Goal: Task Accomplishment & Management: Manage account settings

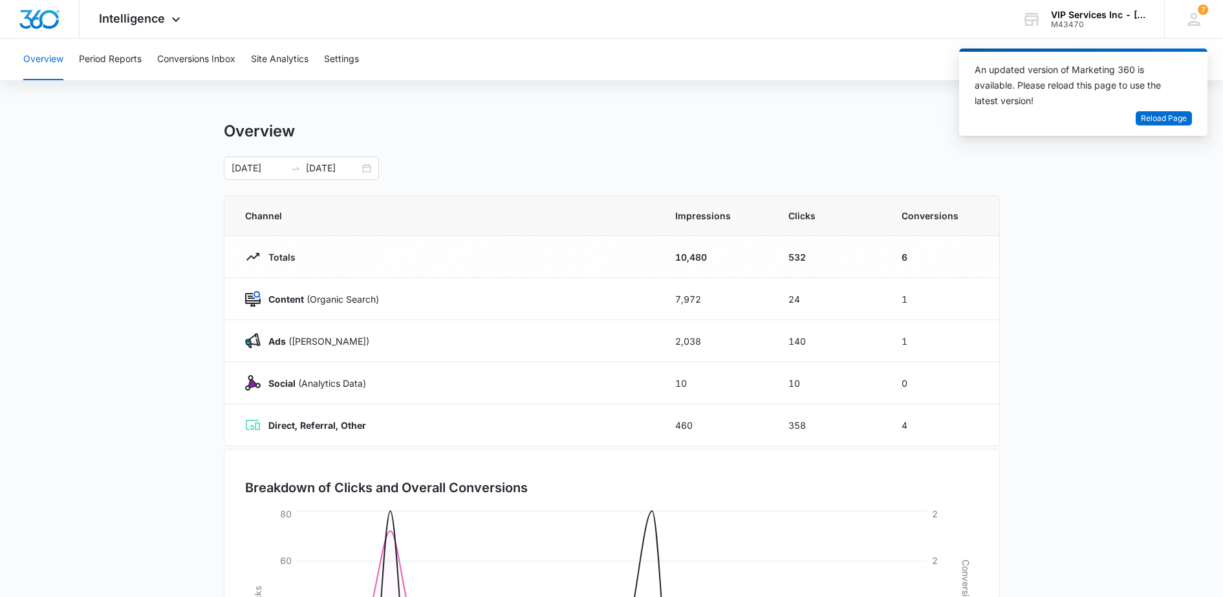
click at [161, 19] on span "Intelligence" at bounding box center [132, 19] width 66 height 14
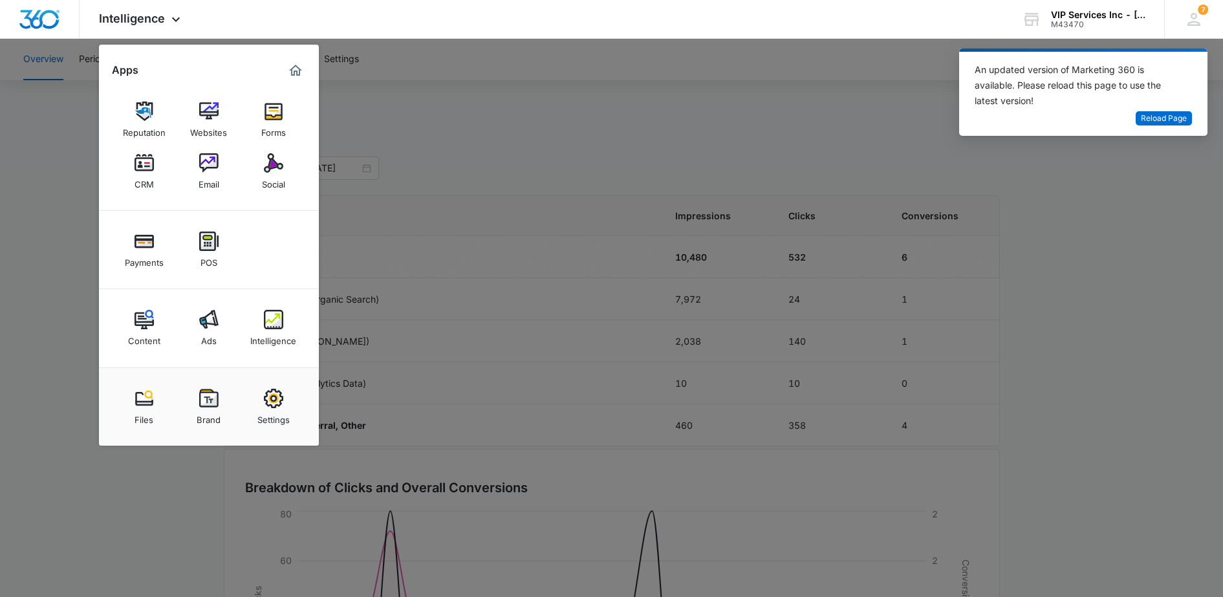
click at [133, 181] on link "CRM" at bounding box center [144, 171] width 49 height 49
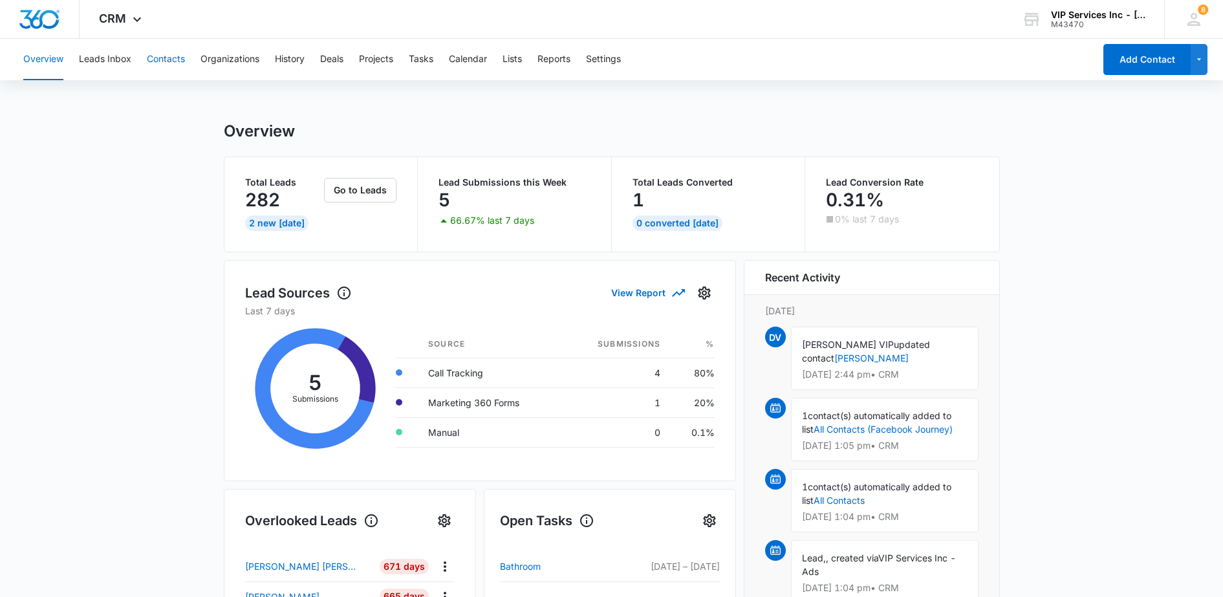
click at [151, 61] on button "Contacts" at bounding box center [166, 59] width 38 height 41
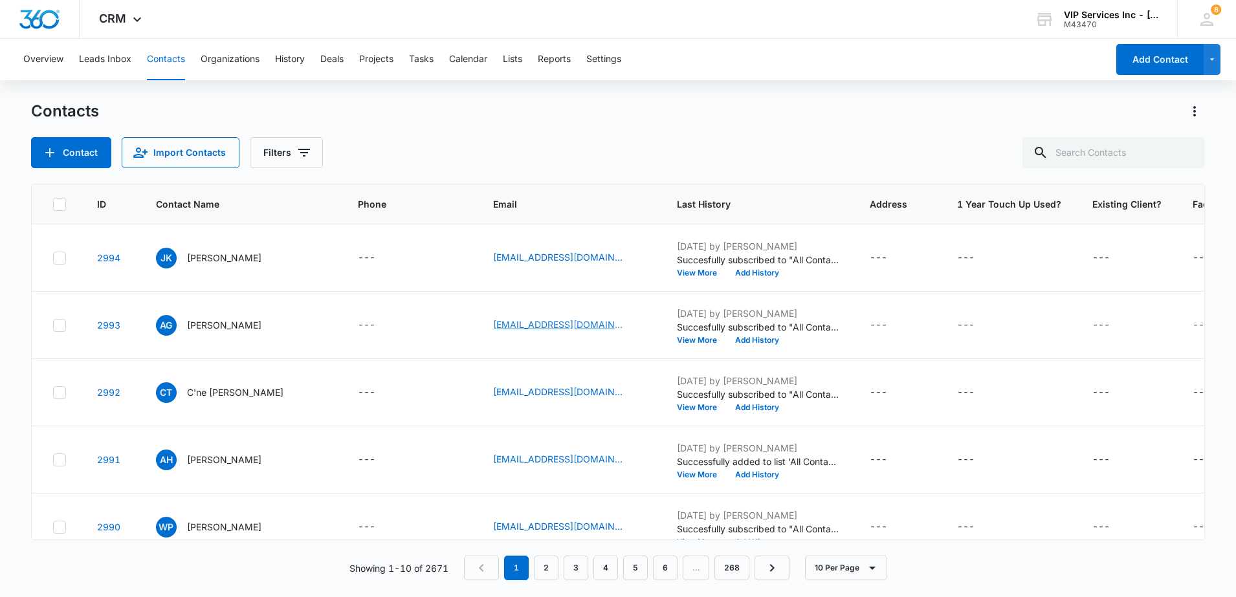
click at [493, 330] on link "[EMAIL_ADDRESS][DOMAIN_NAME]" at bounding box center [557, 325] width 129 height 14
click at [854, 287] on td "---" at bounding box center [897, 257] width 87 height 67
click at [209, 325] on p "[PERSON_NAME]" at bounding box center [224, 325] width 74 height 14
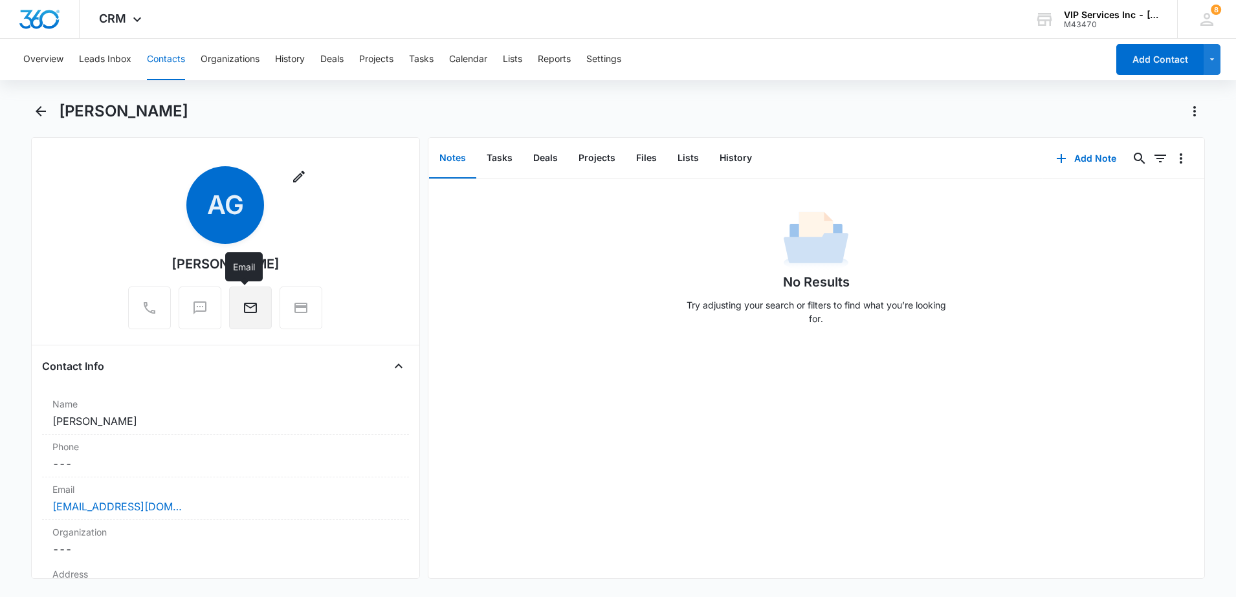
click at [251, 311] on icon "Email" at bounding box center [251, 308] width 16 height 16
click at [914, 453] on div "No Results Try adjusting your search or filters to find what you’re looking for." at bounding box center [816, 378] width 776 height 399
